Goal: Check status: Check status

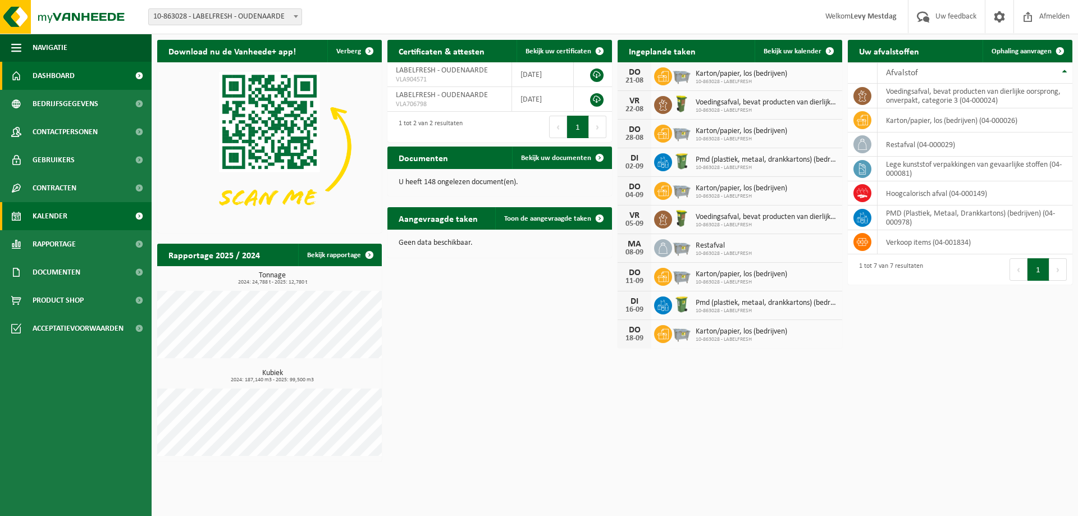
click at [52, 212] on span "Kalender" at bounding box center [50, 216] width 35 height 28
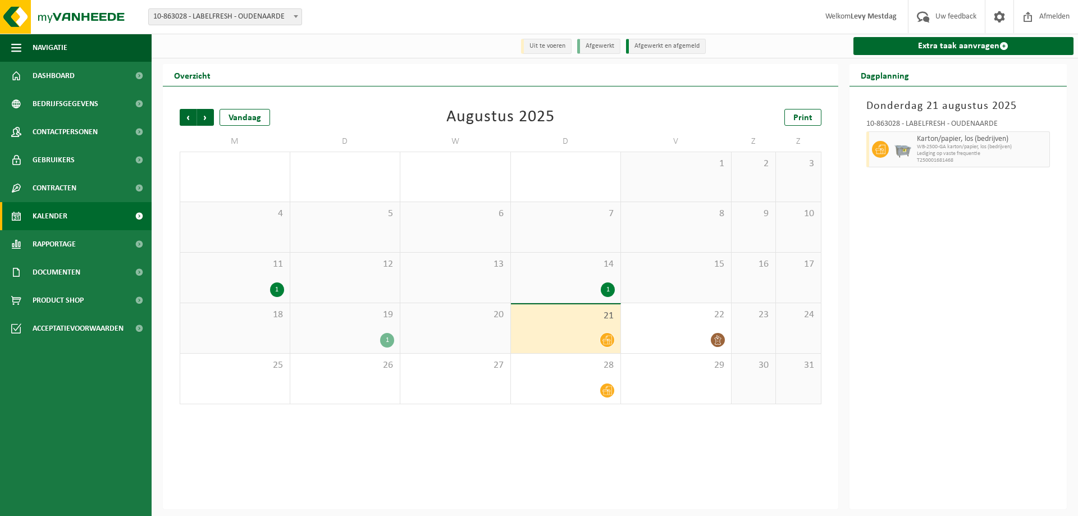
click at [608, 340] on icon at bounding box center [608, 340] width 10 height 9
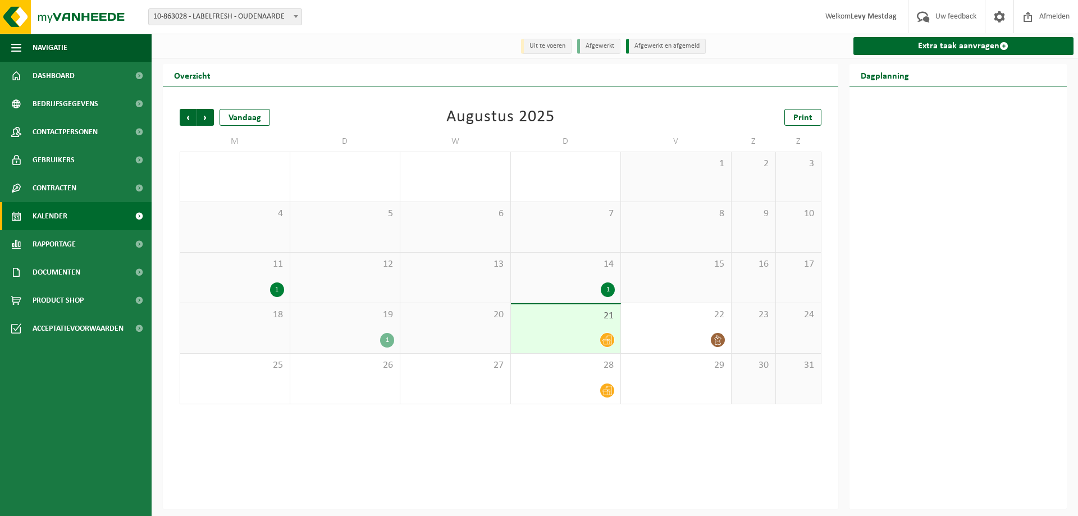
click at [608, 340] on icon at bounding box center [608, 340] width 10 height 10
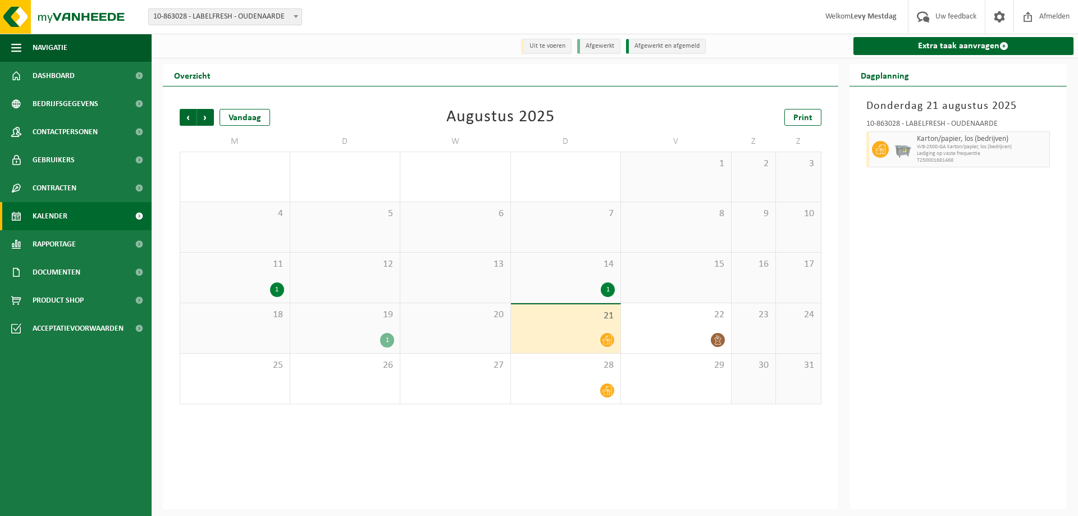
click at [940, 143] on span "Karton/papier, los (bedrijven)" at bounding box center [982, 139] width 130 height 9
